Goal: Task Accomplishment & Management: Manage account settings

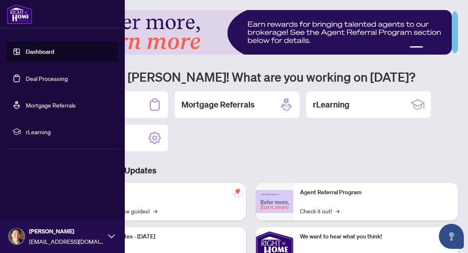
click at [26, 80] on link "Deal Processing" at bounding box center [47, 77] width 42 height 7
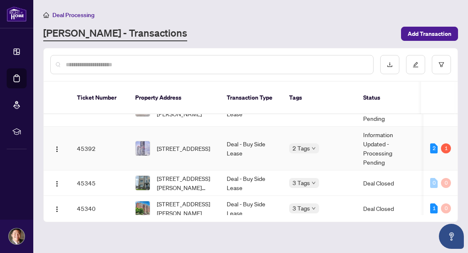
scroll to position [42, 0]
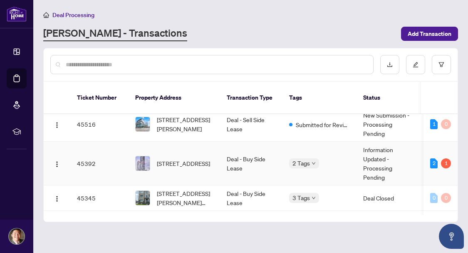
click at [350, 158] on div "2 Tags" at bounding box center [319, 163] width 61 height 10
click at [267, 156] on td "Deal - Buy Side Lease" at bounding box center [251, 164] width 62 height 44
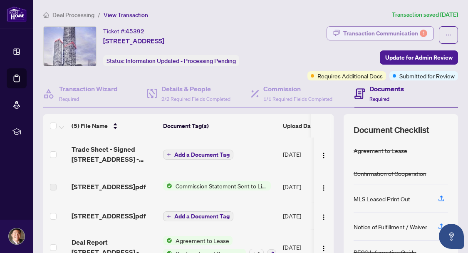
click at [367, 33] on div "Transaction Communication 1" at bounding box center [385, 33] width 84 height 13
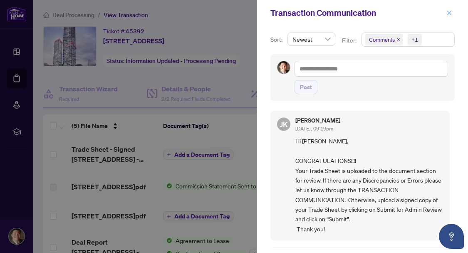
click at [450, 17] on span "button" at bounding box center [450, 12] width 6 height 13
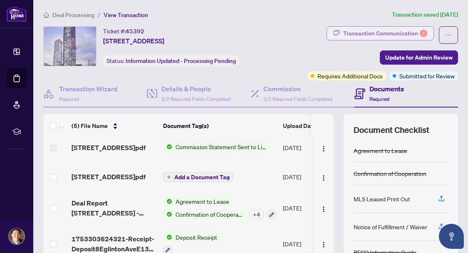
click at [360, 32] on div "Transaction Communication 1" at bounding box center [385, 33] width 84 height 13
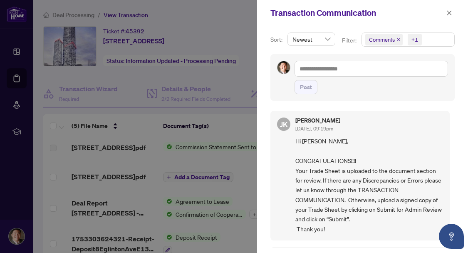
click at [446, 18] on div "Transaction Communication" at bounding box center [362, 13] width 211 height 26
click at [447, 15] on icon "close" at bounding box center [449, 12] width 5 height 5
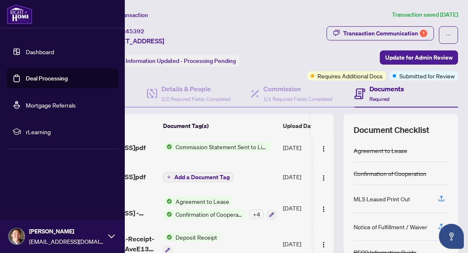
click at [26, 81] on link "Deal Processing" at bounding box center [47, 77] width 42 height 7
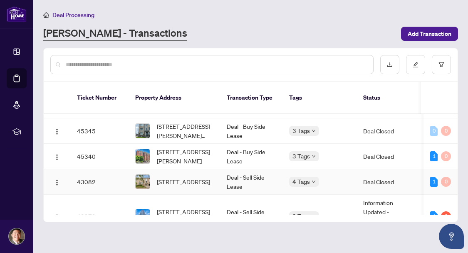
scroll to position [83, 0]
